Goal: Task Accomplishment & Management: Use online tool/utility

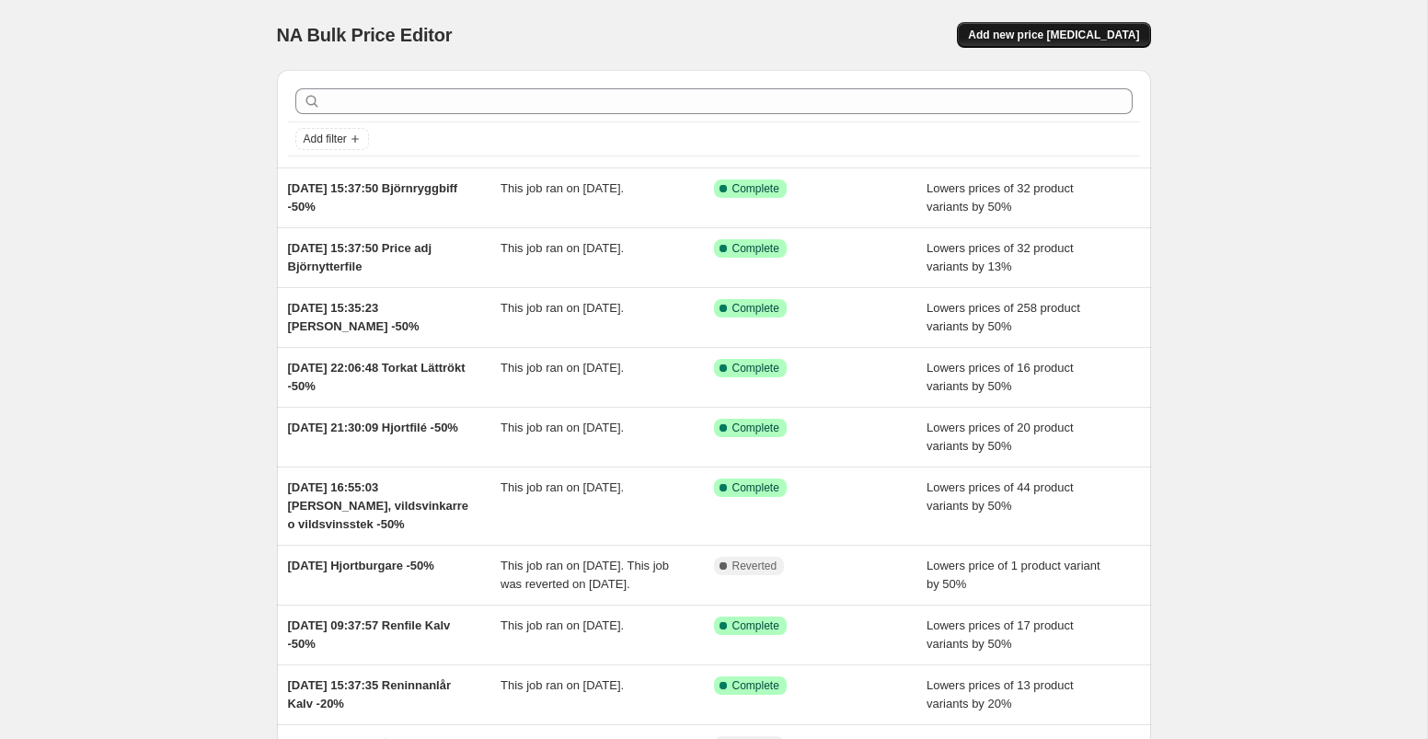
click at [1055, 29] on span "Add new price [MEDICAL_DATA]" at bounding box center [1053, 35] width 171 height 15
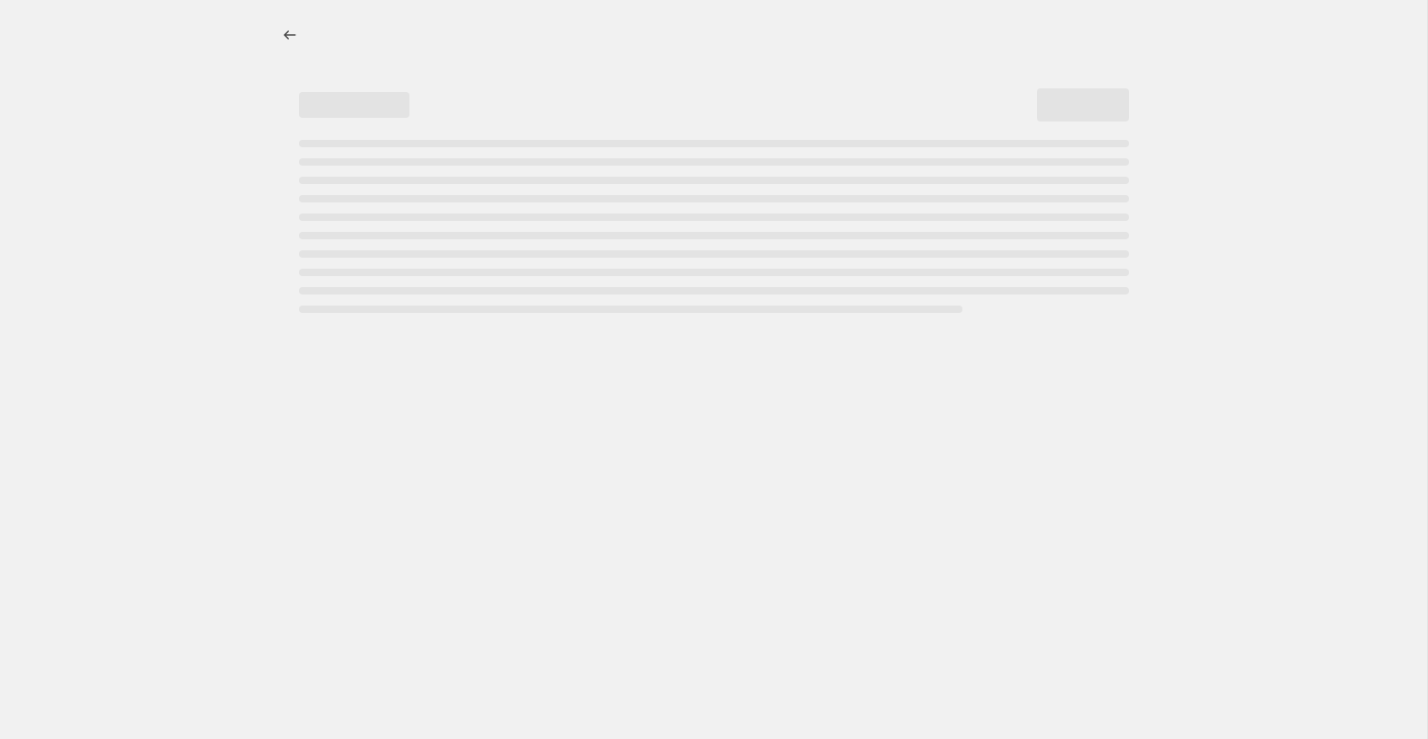
select select "percentage"
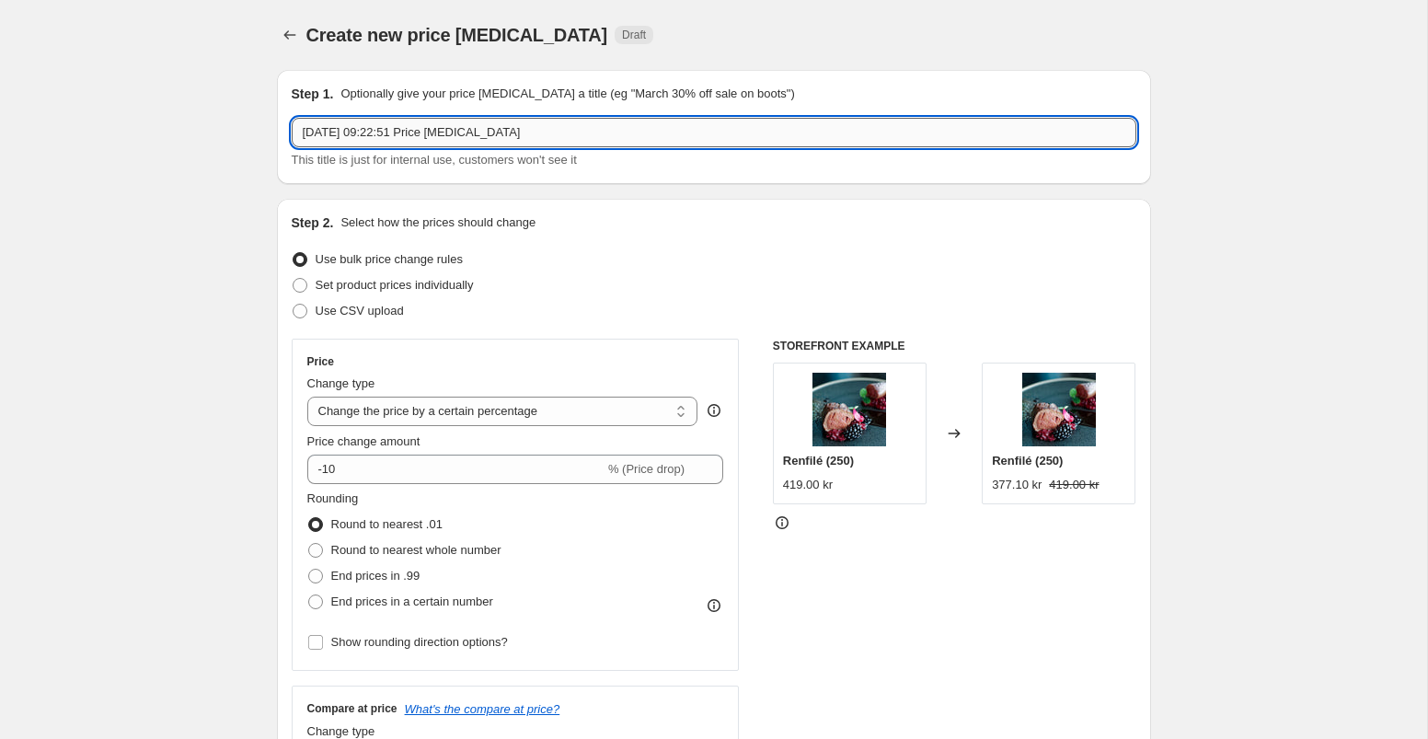
drag, startPoint x: 436, startPoint y: 135, endPoint x: 544, endPoint y: 136, distance: 107.7
click at [544, 136] on input "[DATE] 09:22:51 Price [MEDICAL_DATA]" at bounding box center [714, 132] width 845 height 29
click at [434, 132] on input "[DATE] 09:22:51 Hjortronsylt +25%" at bounding box center [714, 132] width 845 height 29
type input "[DATE] 09:22:51 Price adj Hjortronsylt +25%"
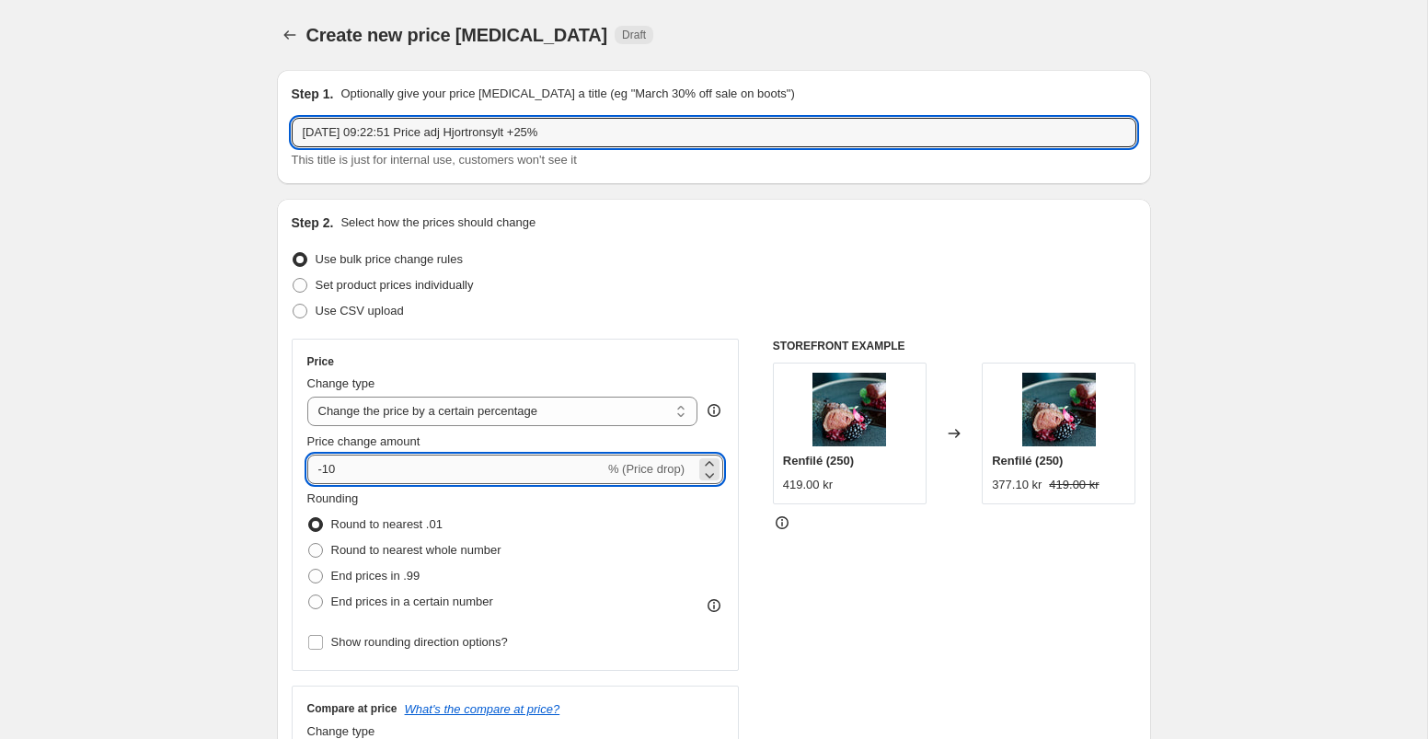
click at [356, 466] on input "-10" at bounding box center [455, 469] width 297 height 29
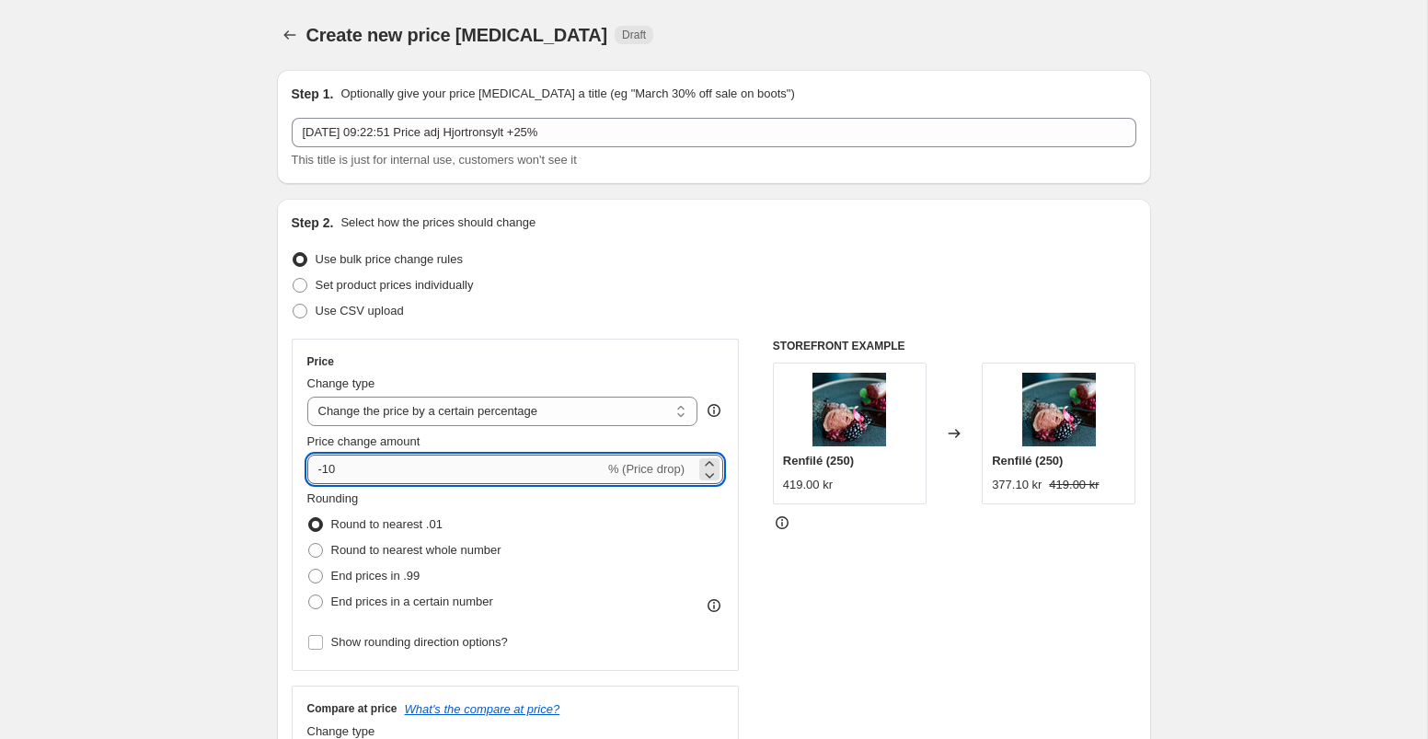
type input "-1"
type input "25"
click at [761, 554] on div "Price Change type Change the price to a certain amount Change the price by a ce…" at bounding box center [714, 564] width 845 height 451
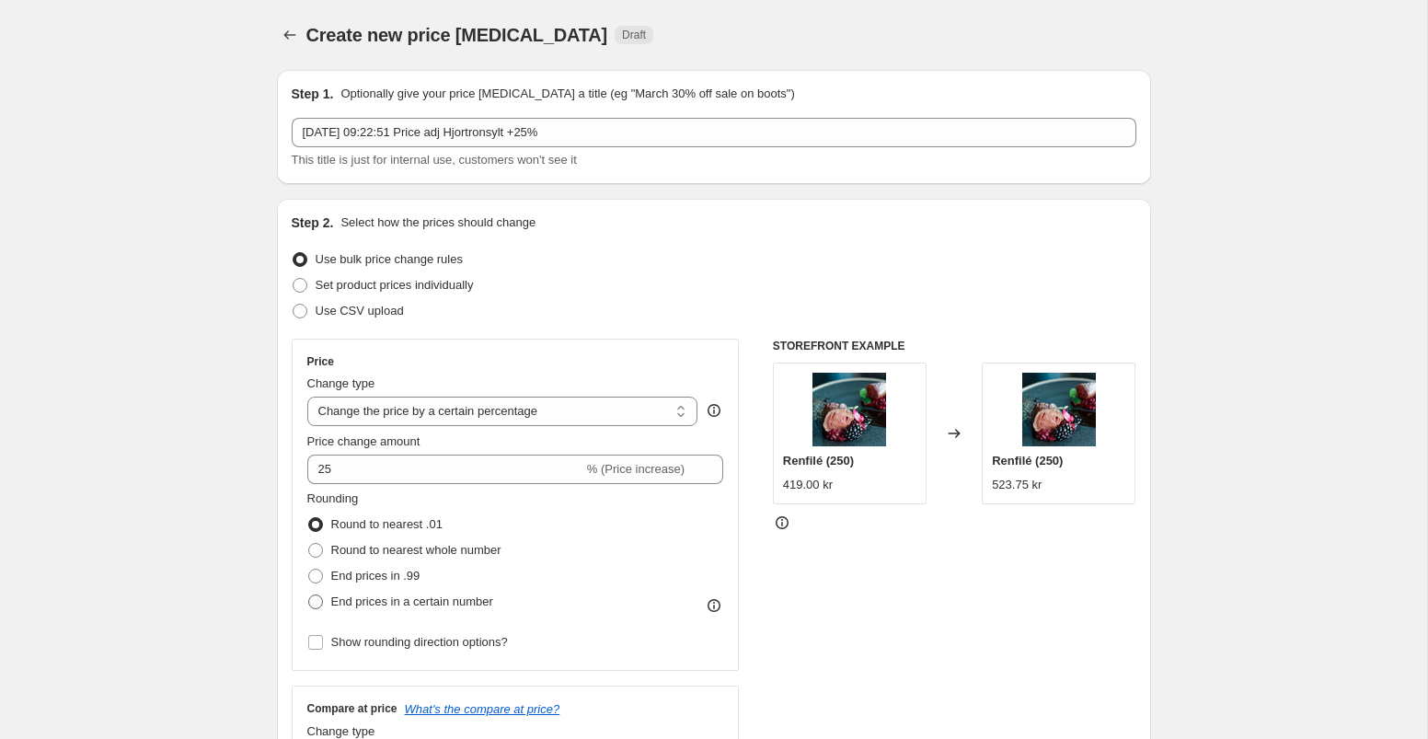
click at [318, 603] on span at bounding box center [315, 601] width 15 height 15
click at [309, 595] on input "End prices in a certain number" at bounding box center [308, 594] width 1 height 1
radio input "true"
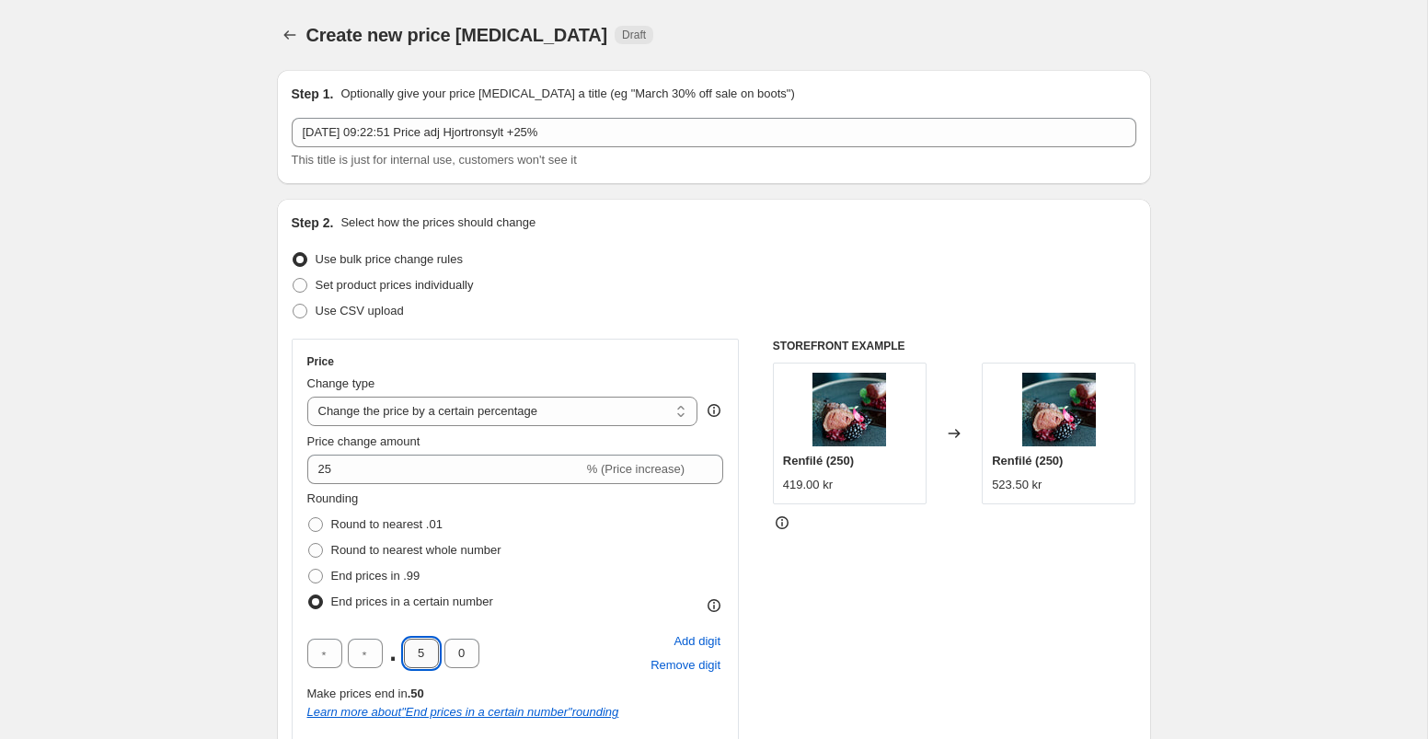
click at [428, 655] on input "5" at bounding box center [421, 653] width 35 height 29
type input "0"
click at [367, 657] on input "text" at bounding box center [365, 653] width 35 height 29
type input "9"
click at [759, 587] on div "Price Change type Change the price to a certain amount Change the price by a ce…" at bounding box center [714, 618] width 845 height 558
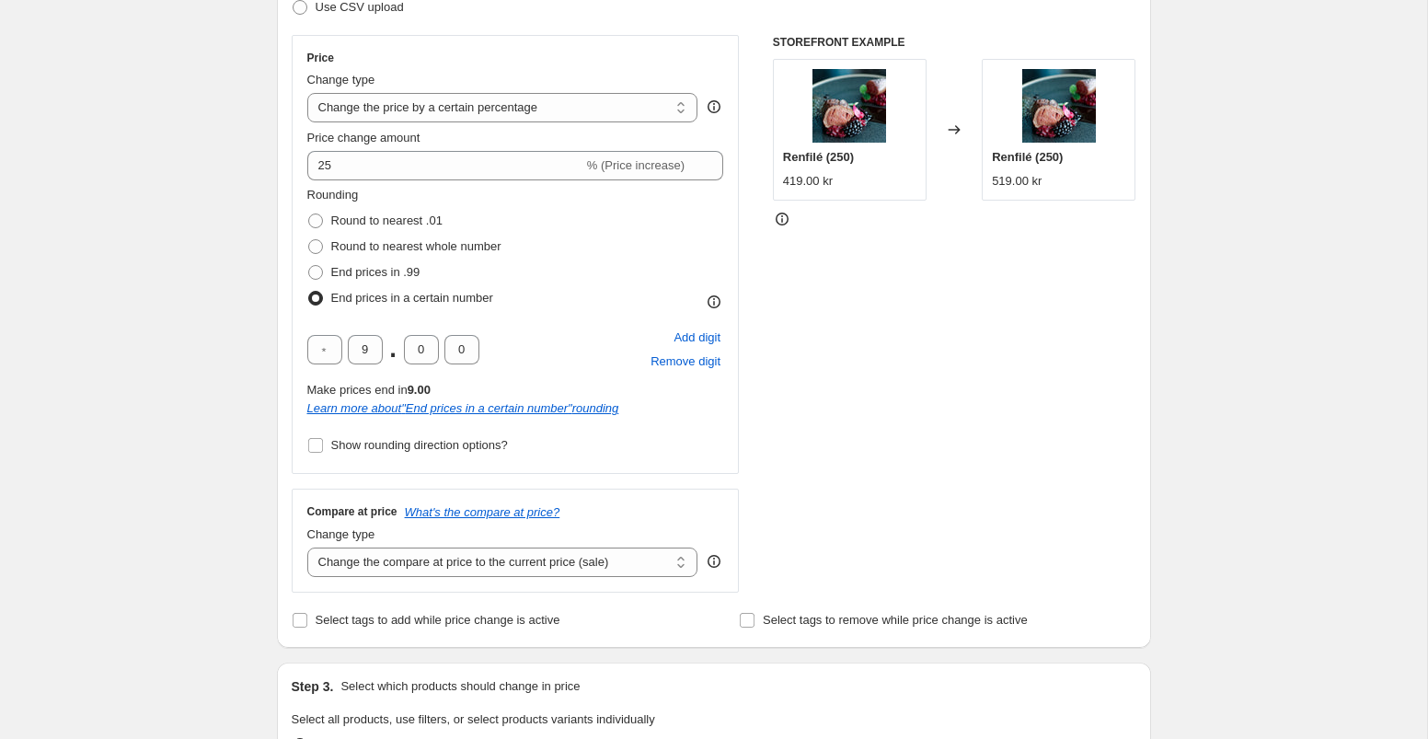
scroll to position [306, 0]
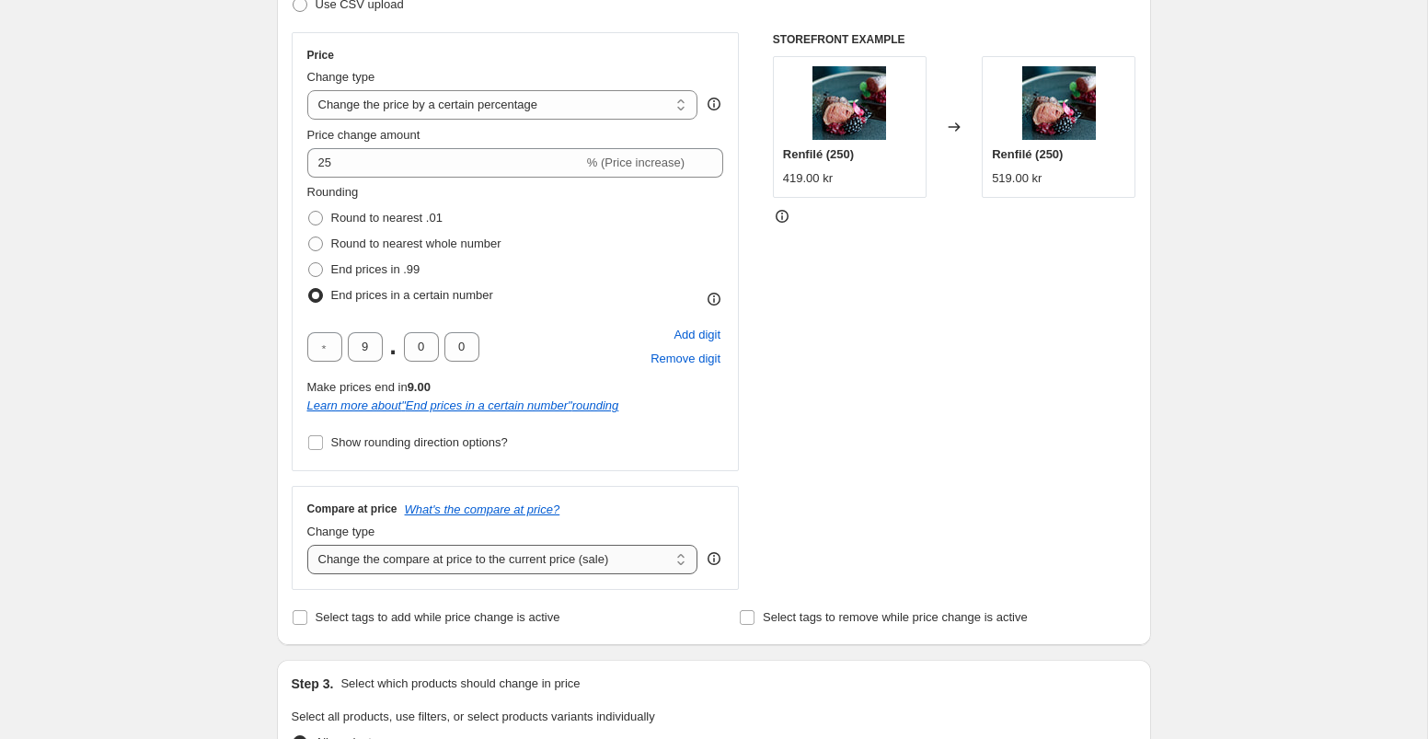
click at [495, 562] on select "Change the compare at price to the current price (sale) Change the compare at p…" at bounding box center [502, 559] width 391 height 29
select select "remove"
click at [307, 545] on select "Change the compare at price to the current price (sale) Change the compare at p…" at bounding box center [502, 559] width 391 height 29
click at [297, 617] on input "Select tags to add while price change is active" at bounding box center [300, 617] width 15 height 15
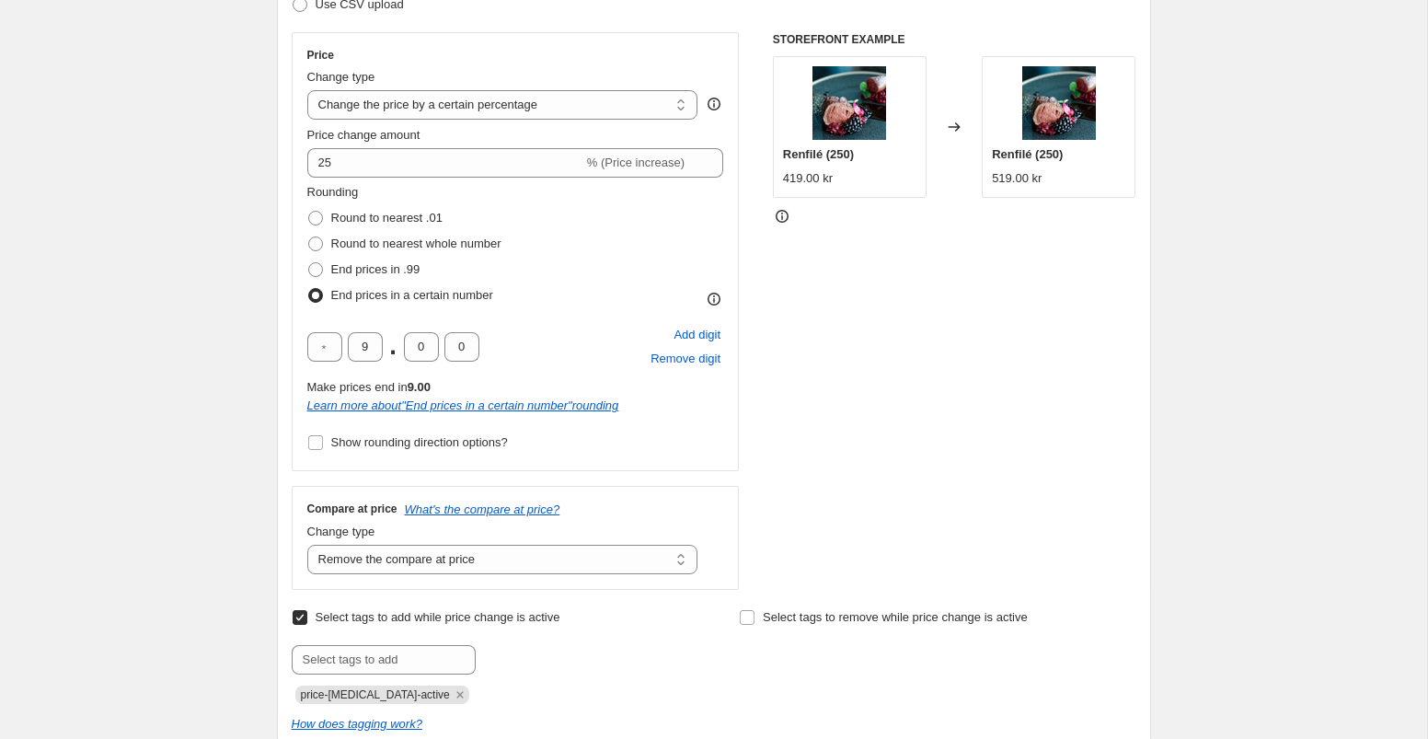
click at [297, 617] on input "Select tags to add while price change is active" at bounding box center [300, 617] width 15 height 15
checkbox input "false"
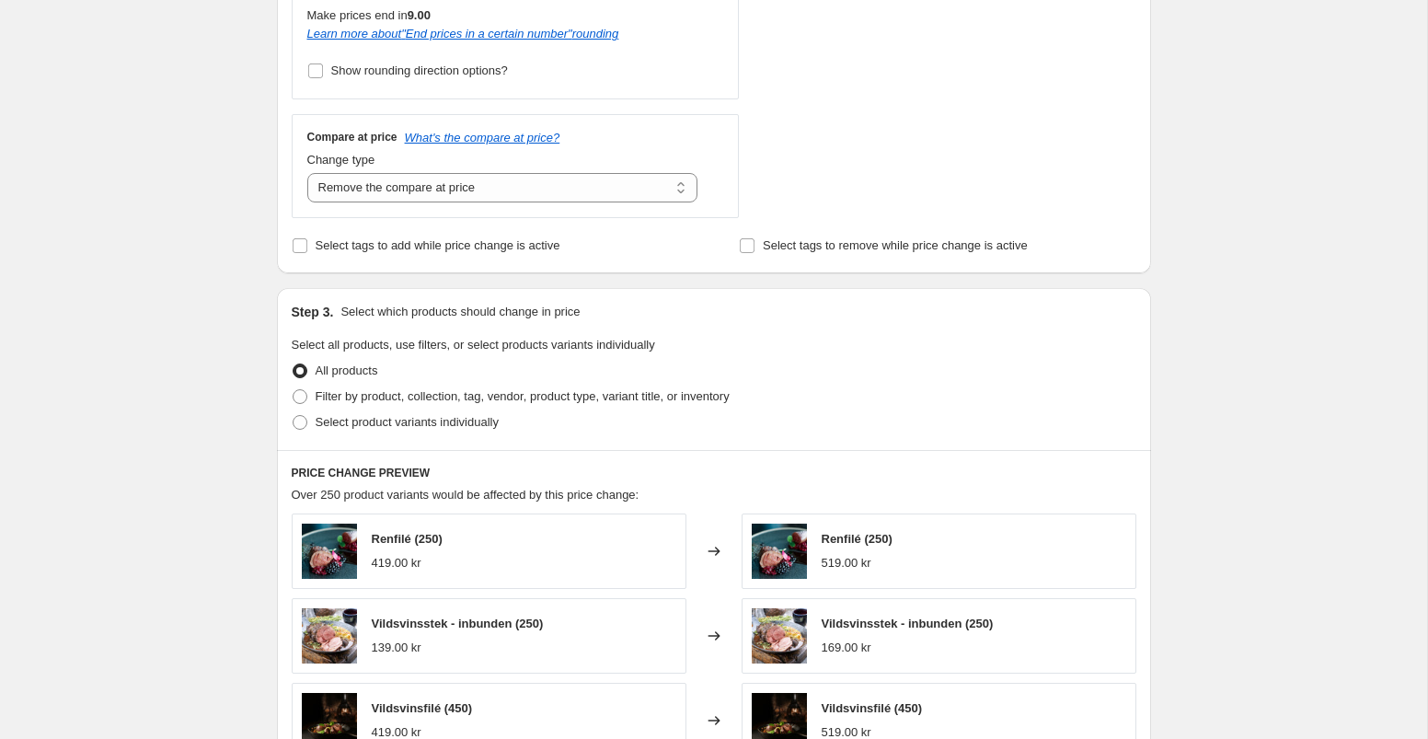
scroll to position [705, 0]
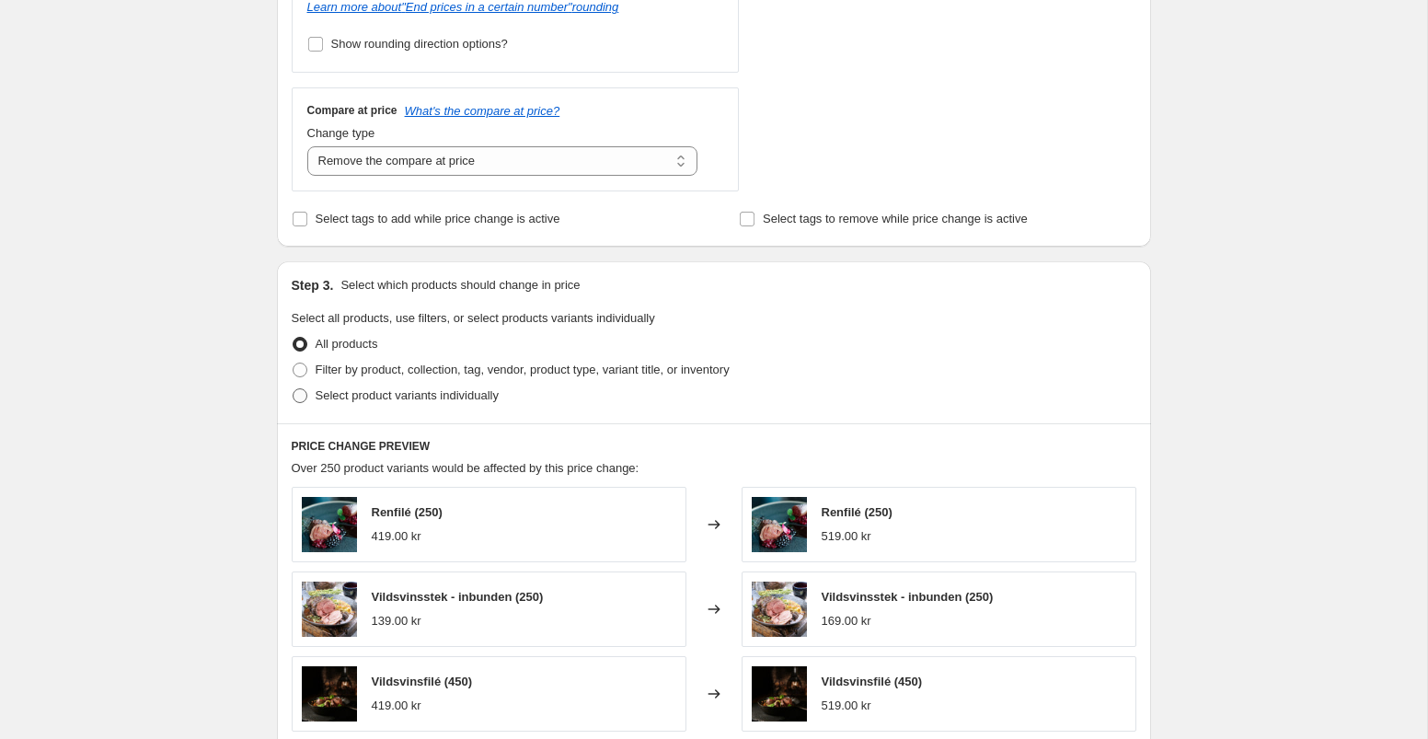
click at [299, 397] on span at bounding box center [300, 395] width 15 height 15
click at [294, 389] on input "Select product variants individually" at bounding box center [293, 388] width 1 height 1
radio input "true"
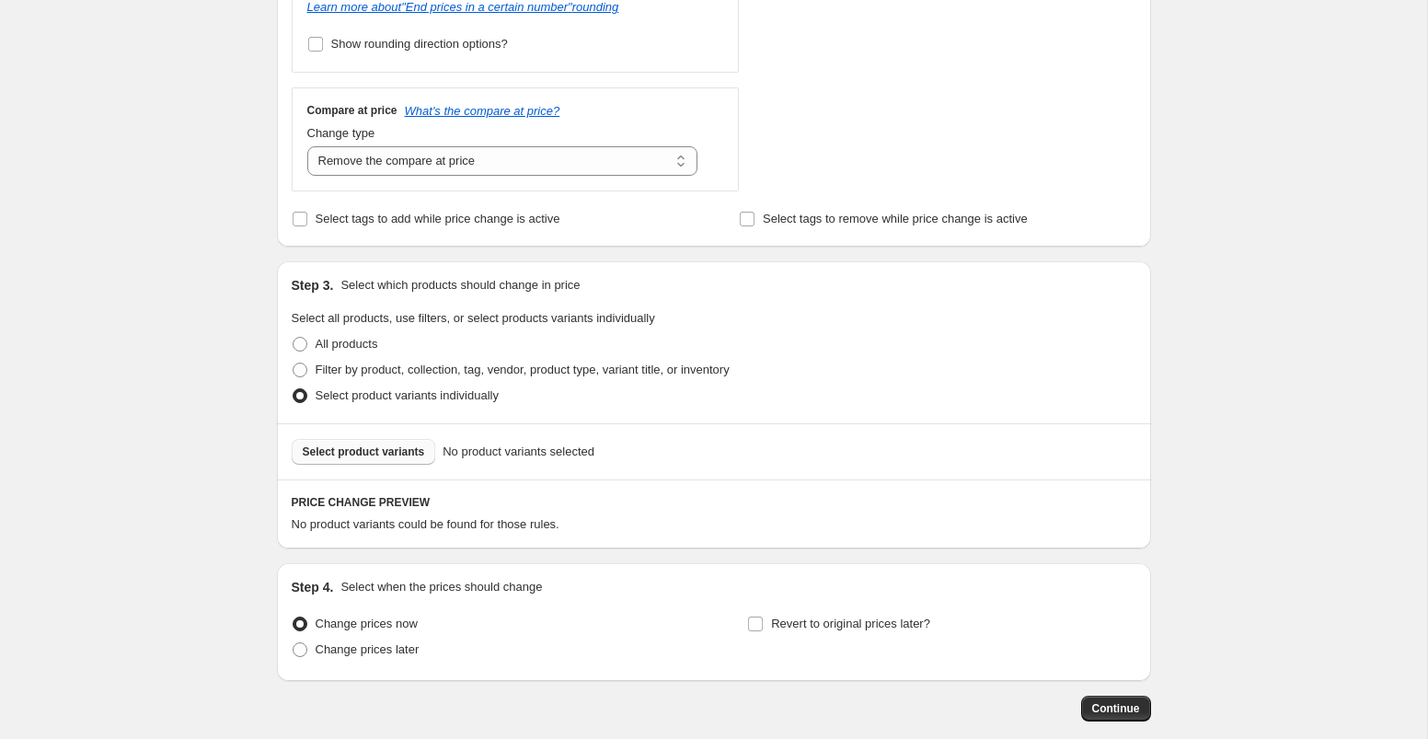
click at [347, 455] on span "Select product variants" at bounding box center [364, 451] width 122 height 15
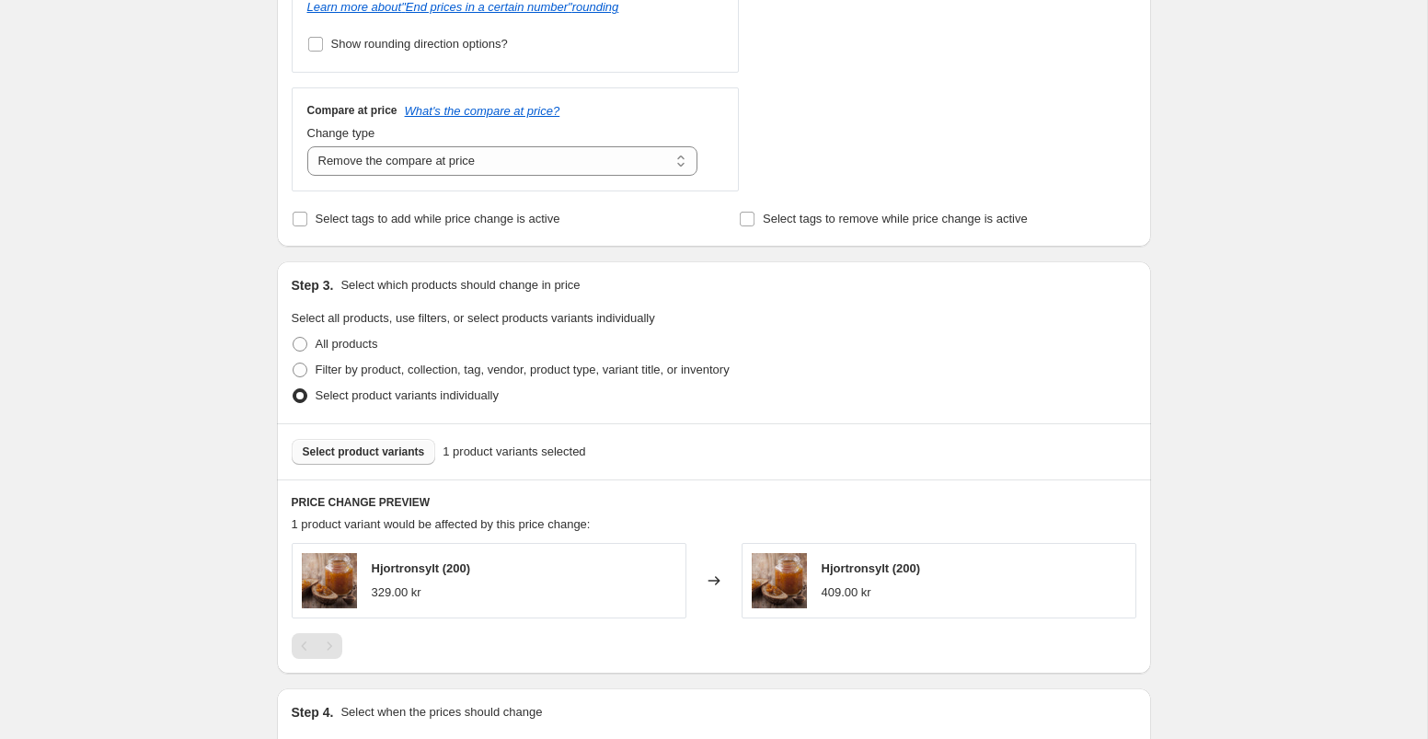
scroll to position [925, 0]
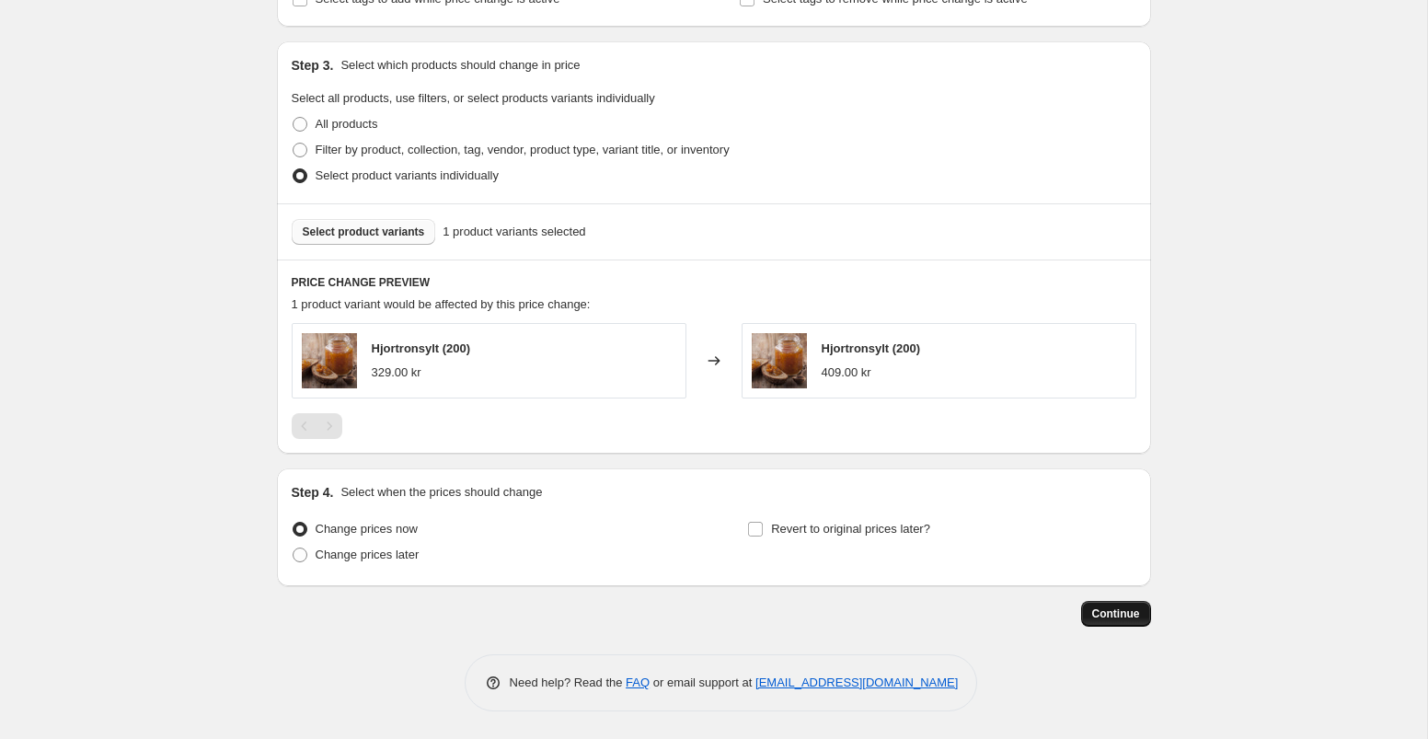
click at [1101, 613] on span "Continue" at bounding box center [1116, 613] width 48 height 15
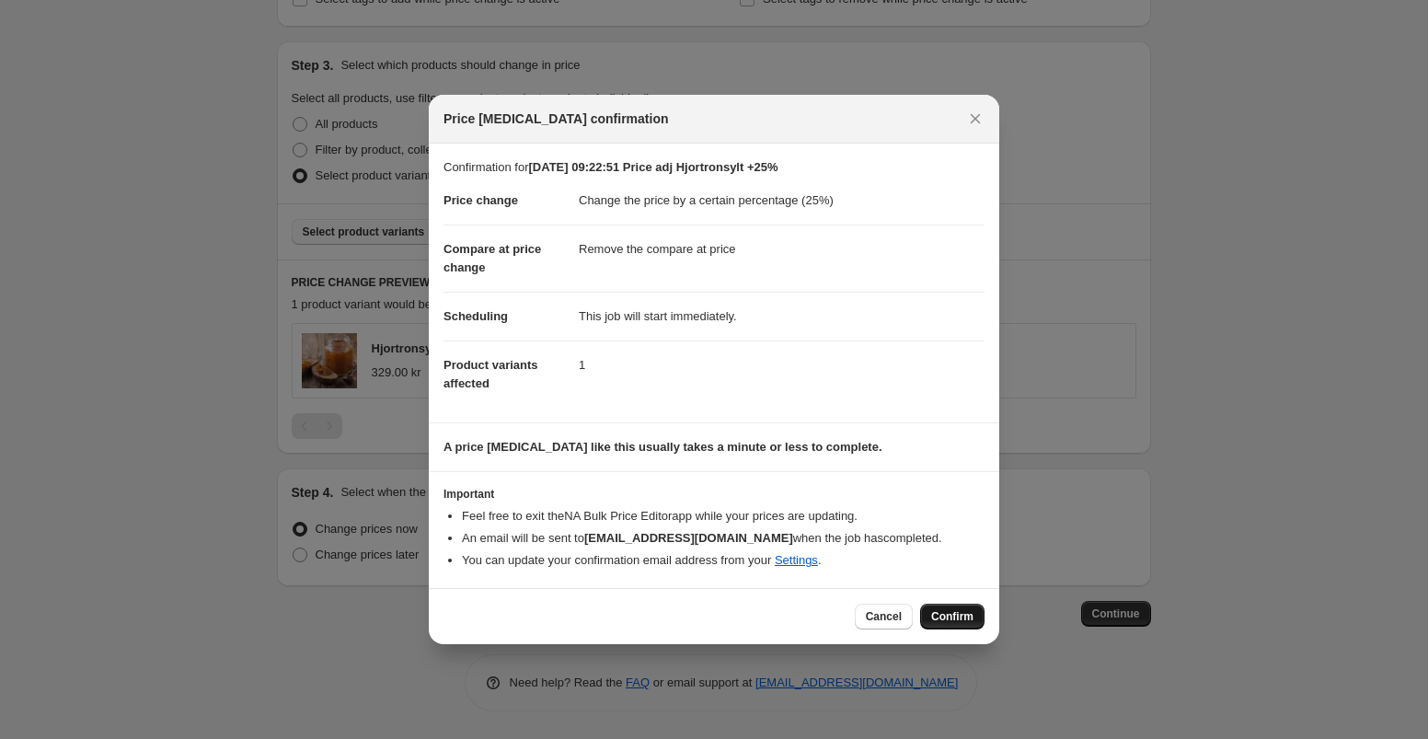
click at [958, 613] on span "Confirm" at bounding box center [952, 616] width 42 height 15
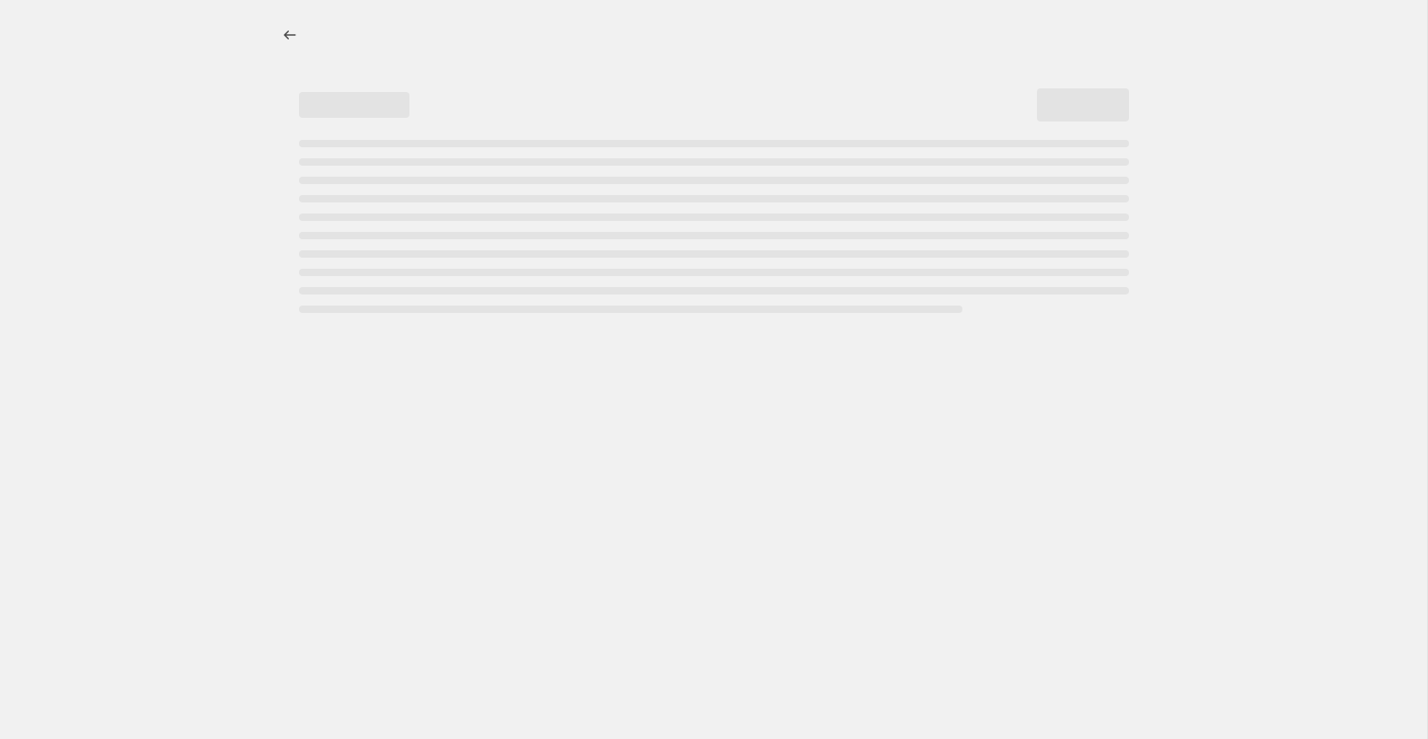
select select "percentage"
select select "remove"
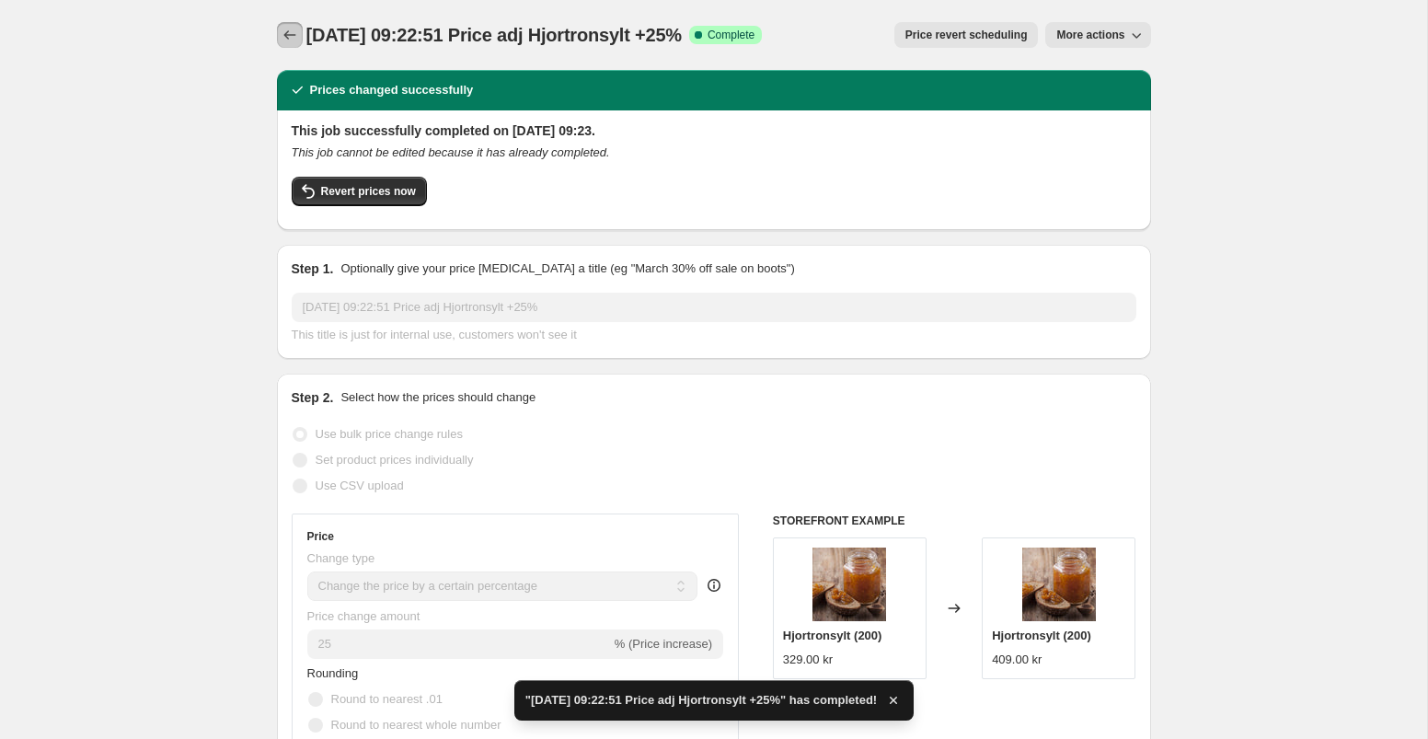
click at [281, 39] on icon "Price change jobs" at bounding box center [290, 35] width 18 height 18
